Goal: Information Seeking & Learning: Learn about a topic

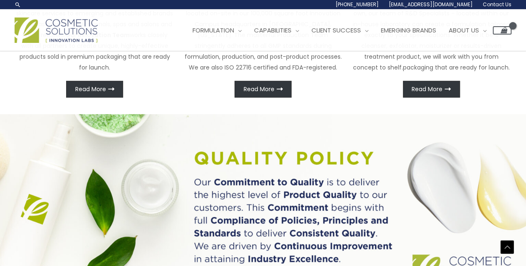
scroll to position [446, 0]
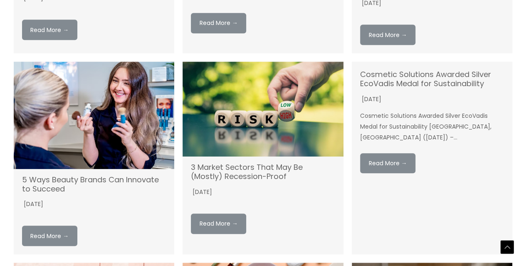
scroll to position [249, 0]
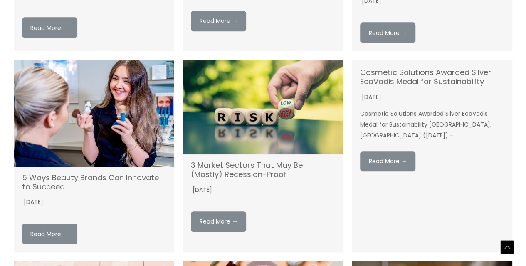
click at [389, 89] on h4 "Cosmetic Solutions Awarded Silver EcoVadis Medal for Sustainability" at bounding box center [432, 80] width 144 height 25
click at [392, 79] on link "Cosmetic Solutions Awarded Silver EcoVadis Medal for Sustainability" at bounding box center [425, 77] width 131 height 20
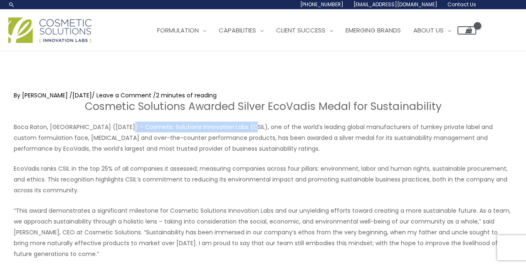
drag, startPoint x: 121, startPoint y: 126, endPoint x: 243, endPoint y: 125, distance: 122.2
click at [243, 125] on p "Boca Raton, FL (November 11, 2022) – Cosmetic Solutions Innovation Labs (CSIL),…" at bounding box center [263, 137] width 499 height 32
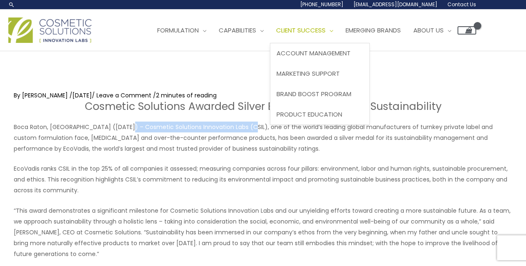
copy p "Cosmetic Solutions Innovation Labs (CSIL)"
